Goal: Complete application form

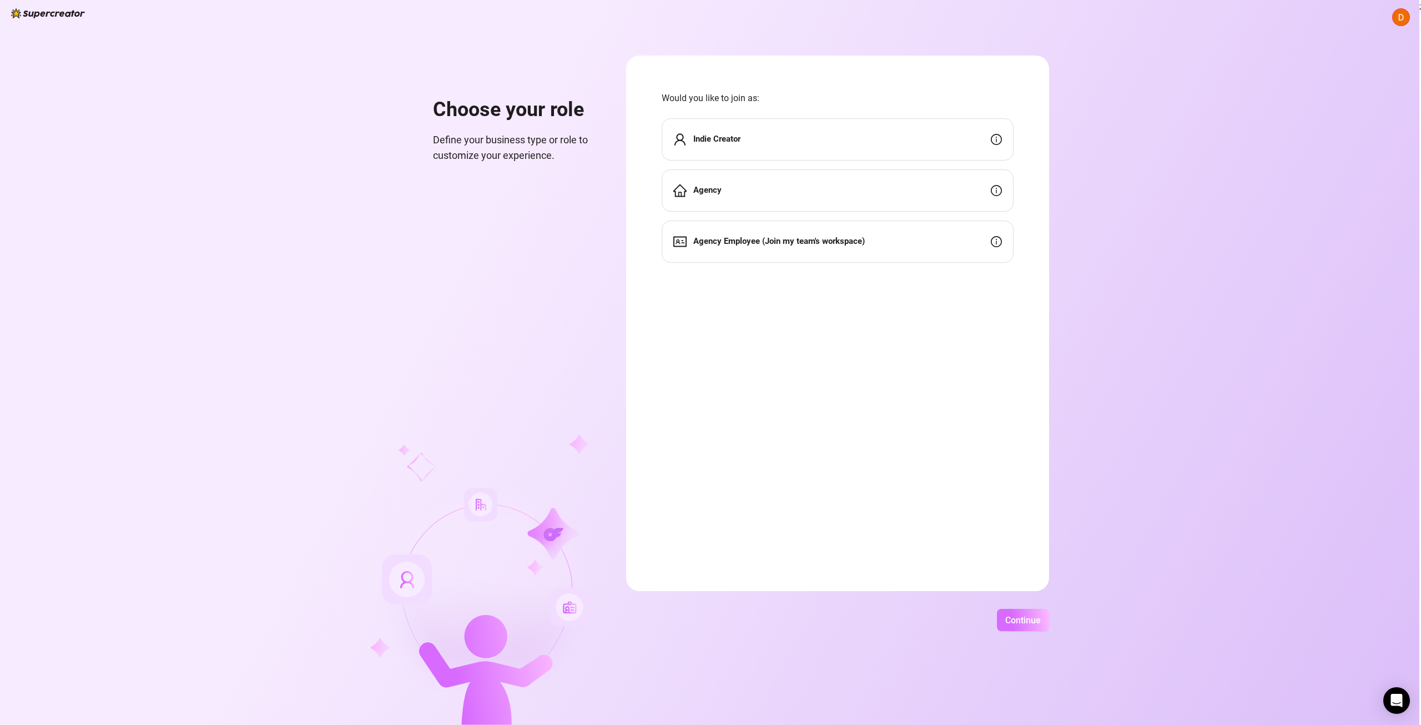
click at [1016, 620] on span "Continue" at bounding box center [1024, 620] width 36 height 11
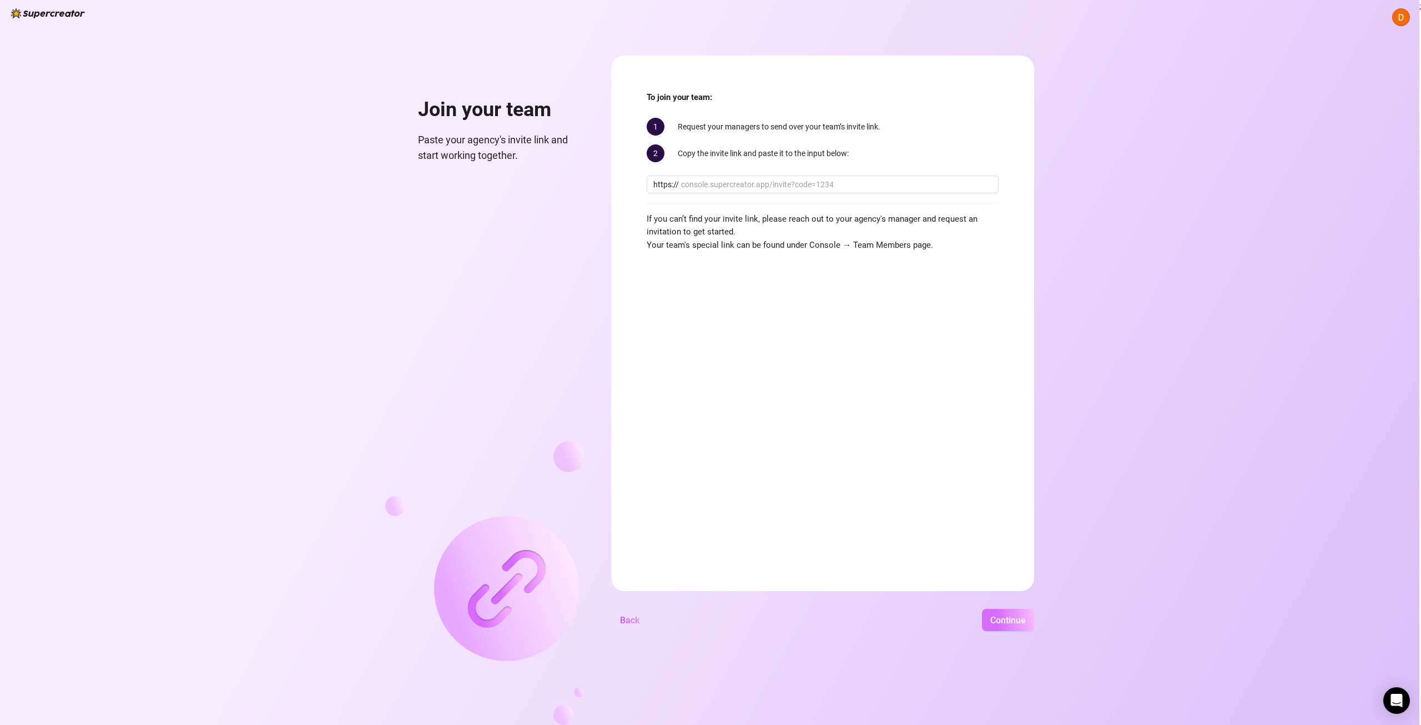
click at [1016, 620] on span "Continue" at bounding box center [1009, 620] width 36 height 11
click at [796, 185] on input "text" at bounding box center [836, 184] width 311 height 12
click at [996, 616] on span "Continue" at bounding box center [1009, 620] width 36 height 11
click at [851, 184] on input "4353453543" at bounding box center [836, 184] width 311 height 12
type input "[DOMAIN_NAME]"
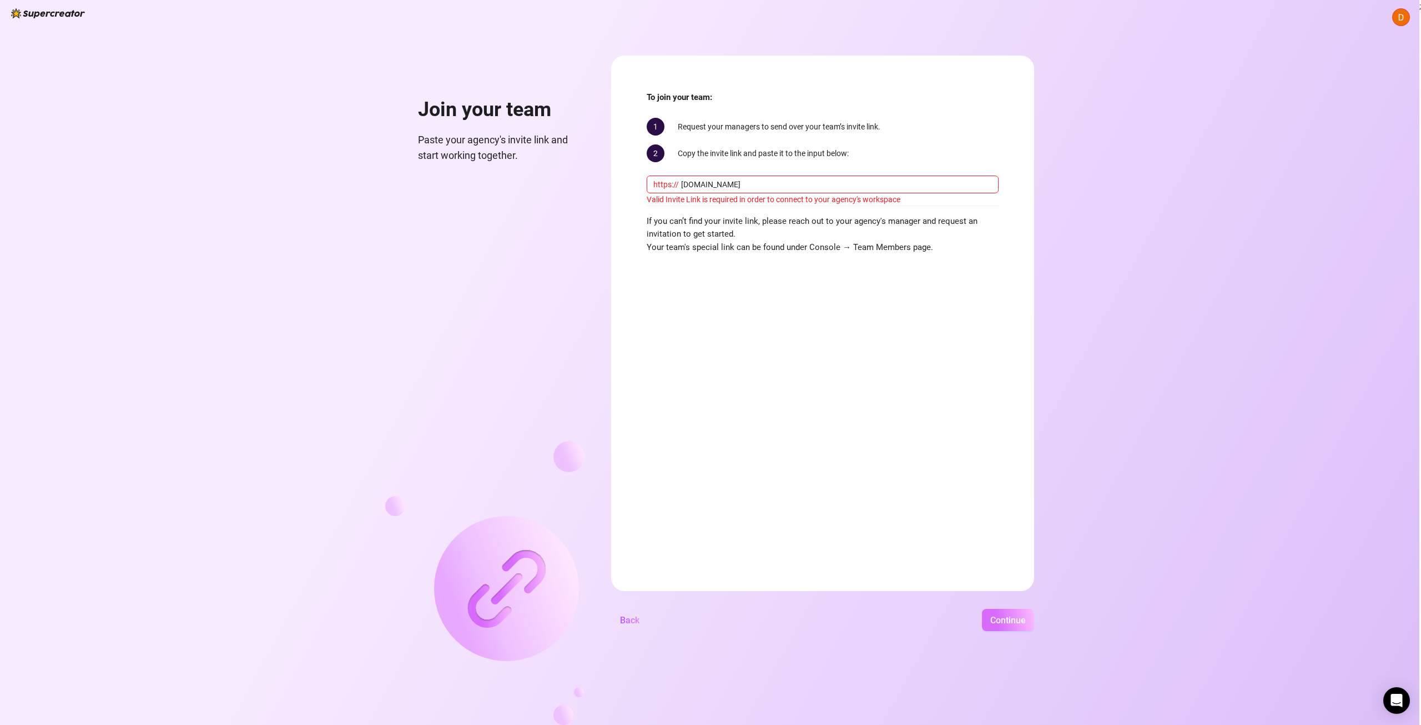
click at [1011, 621] on span "Continue" at bounding box center [1009, 620] width 36 height 11
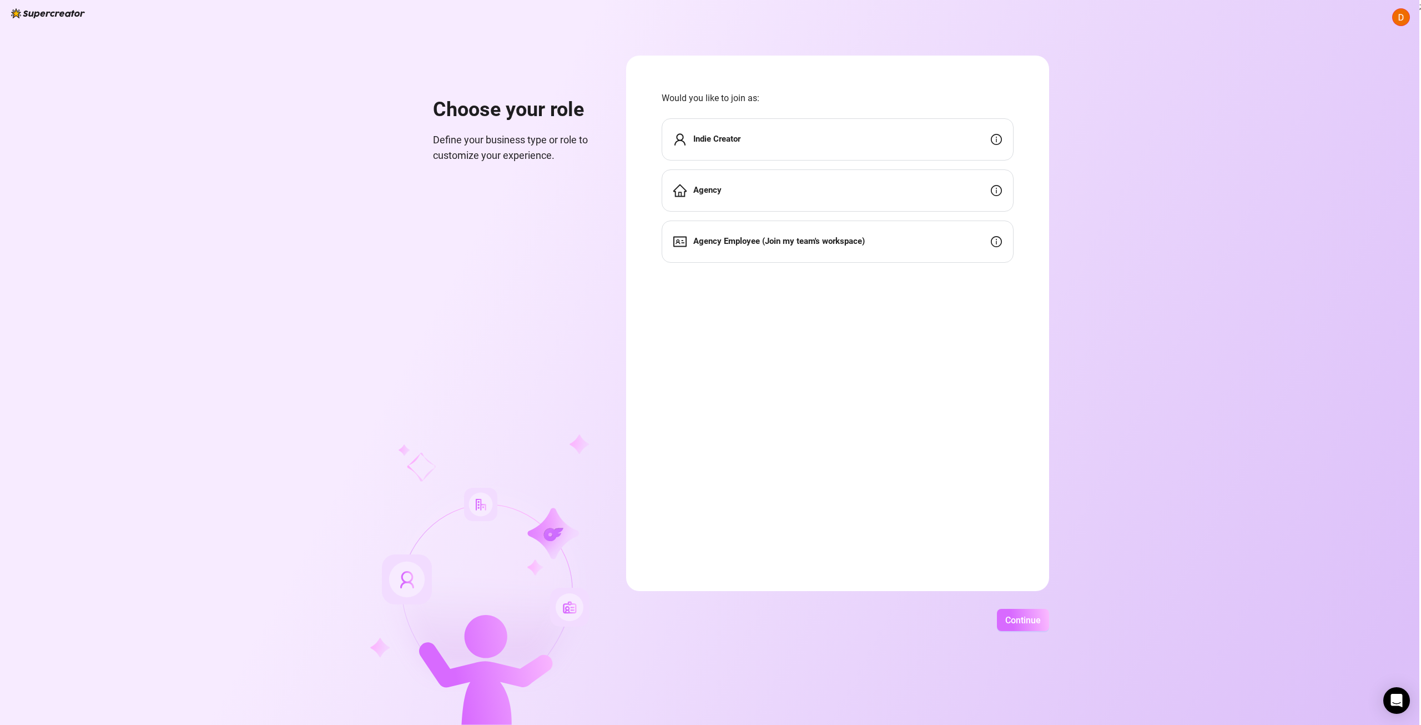
click at [1013, 619] on span "Continue" at bounding box center [1024, 620] width 36 height 11
